Goal: Browse casually

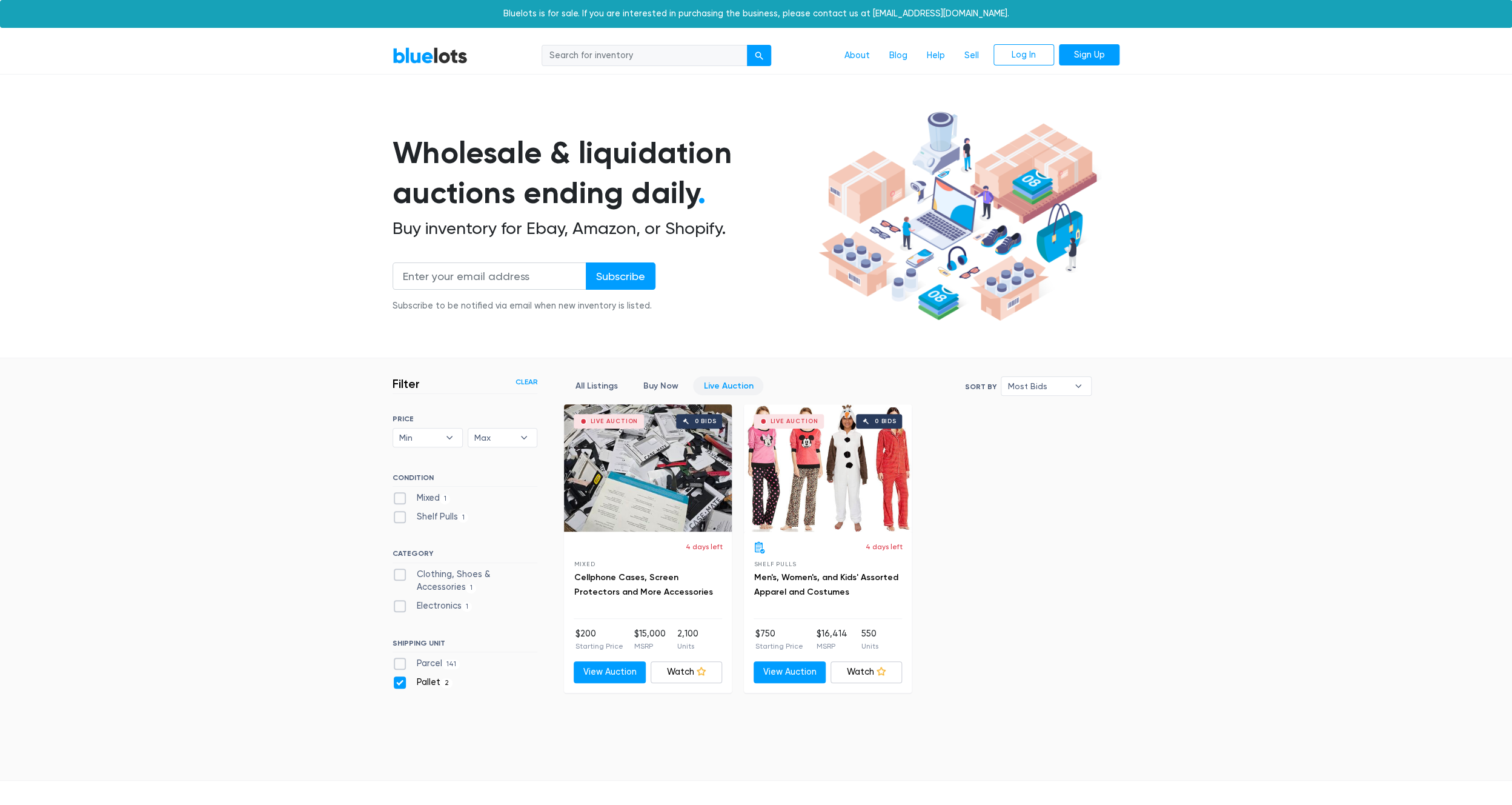
scroll to position [151, 0]
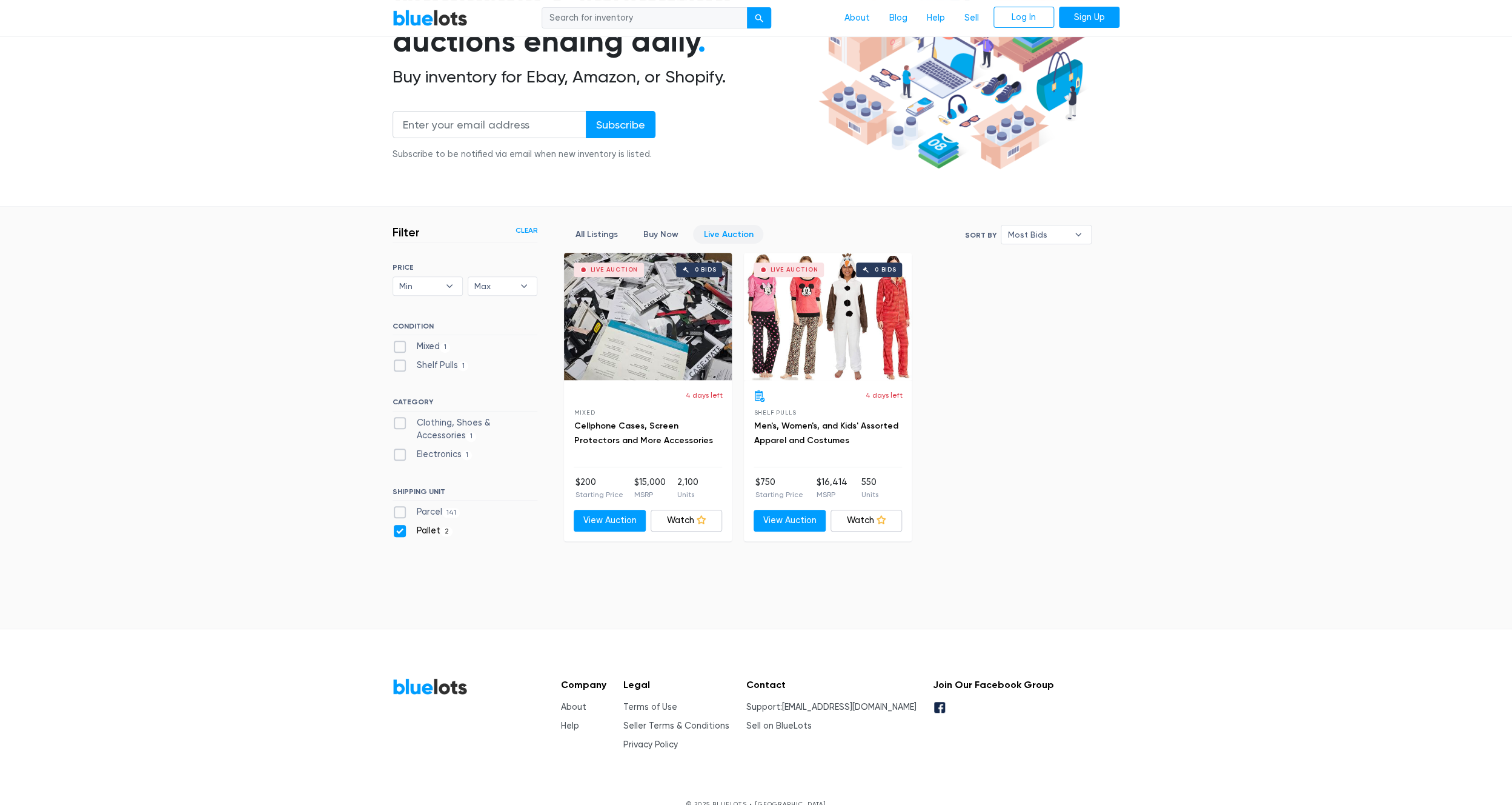
click at [248, 129] on section "Wholesale & liquidation auctions ending daily . Buy inventory for Ebay, Amazon,…" at bounding box center [756, 81] width 1512 height 253
click at [258, 90] on section "Wholesale & liquidation auctions ending daily . Buy inventory for Ebay, Amazon,…" at bounding box center [756, 81] width 1512 height 253
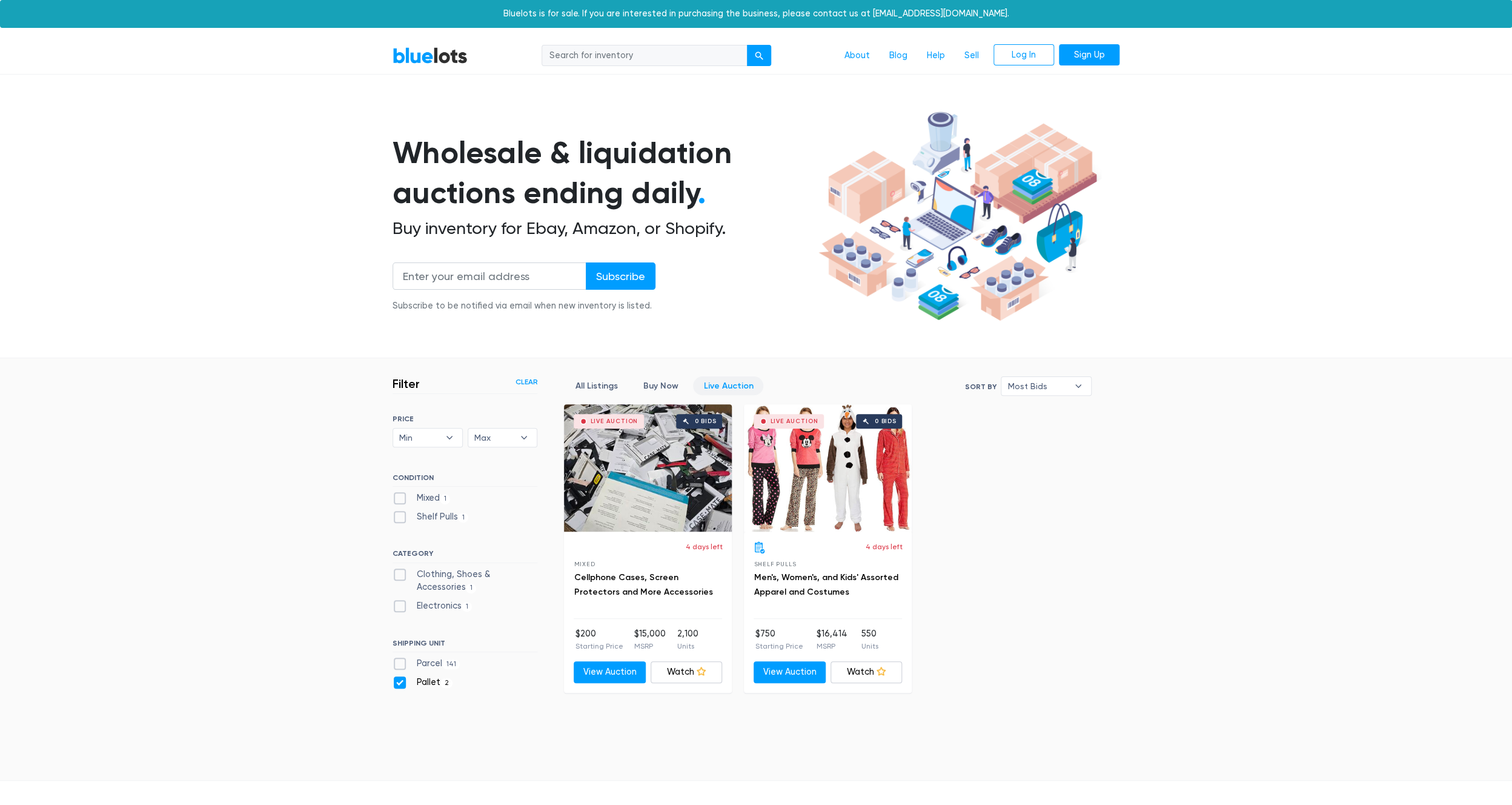
click at [418, 43] on nav "BlueLots About Blog Help Sell Log In Sign Up" at bounding box center [756, 56] width 1512 height 37
click at [414, 62] on link "BlueLots" at bounding box center [430, 56] width 75 height 18
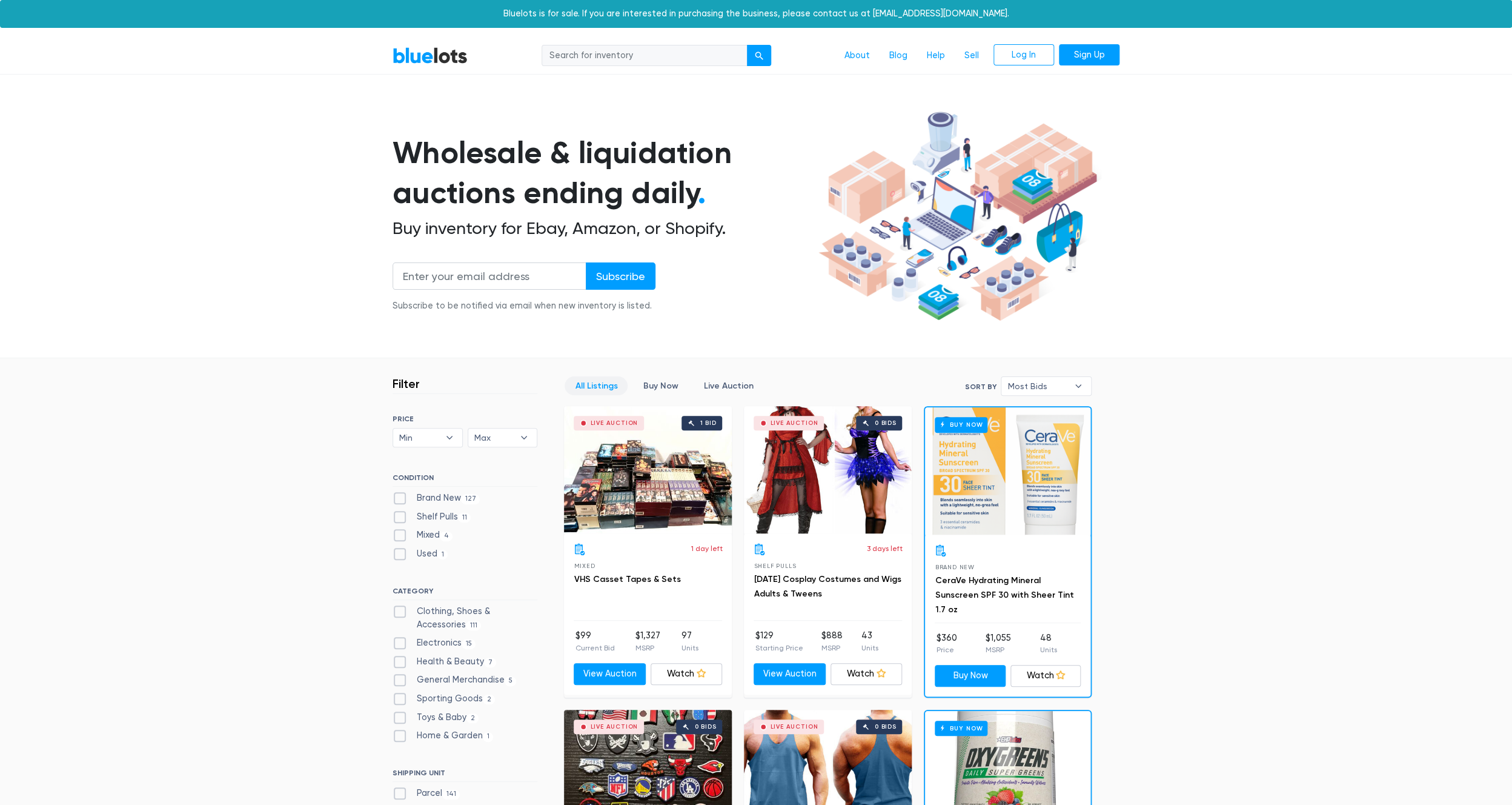
click at [215, 115] on section "Wholesale & liquidation auctions ending daily . Buy inventory for Ebay, Amazon,…" at bounding box center [756, 233] width 1512 height 253
